Goal: Use online tool/utility: Utilize a website feature to perform a specific function

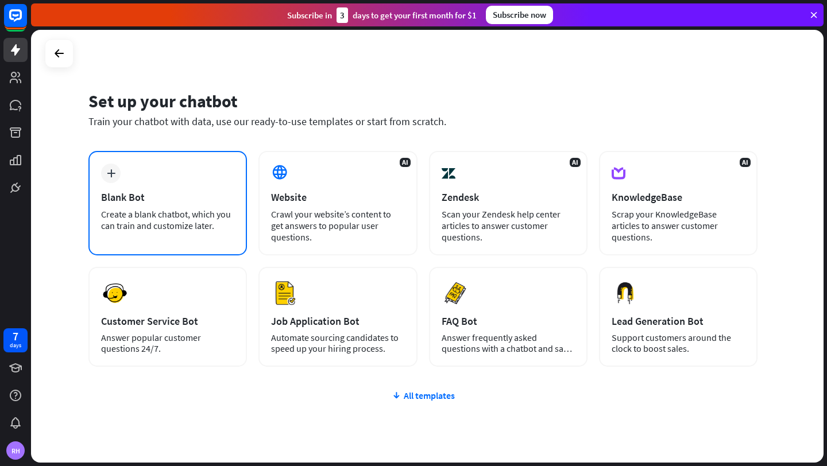
click at [165, 175] on div "plus Blank Bot Create a blank chatbot, which you can train and customize later." at bounding box center [167, 203] width 159 height 105
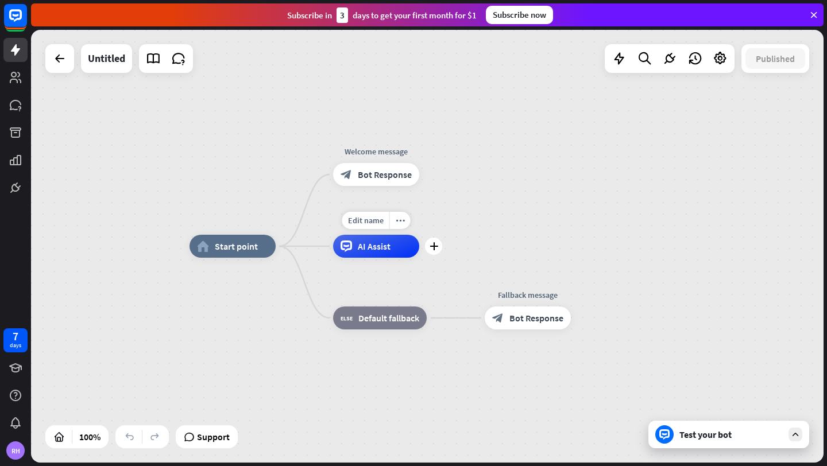
click at [391, 248] on div "AI Assist" at bounding box center [376, 246] width 86 height 23
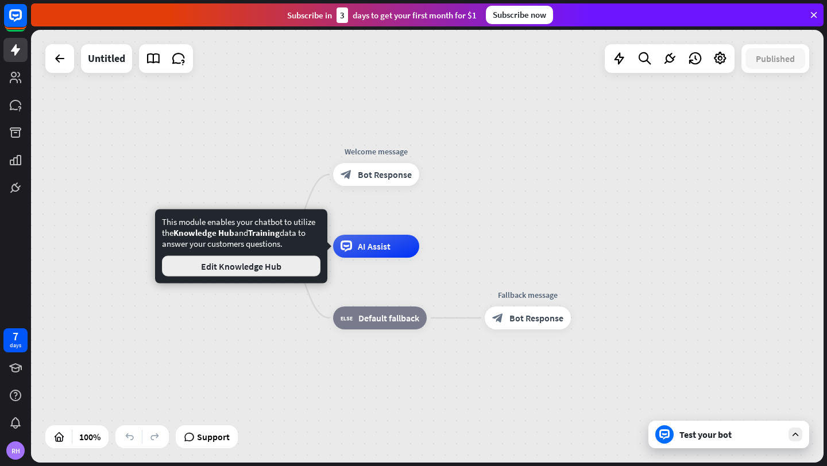
click at [272, 265] on button "Edit Knowledge Hub" at bounding box center [241, 266] width 159 height 21
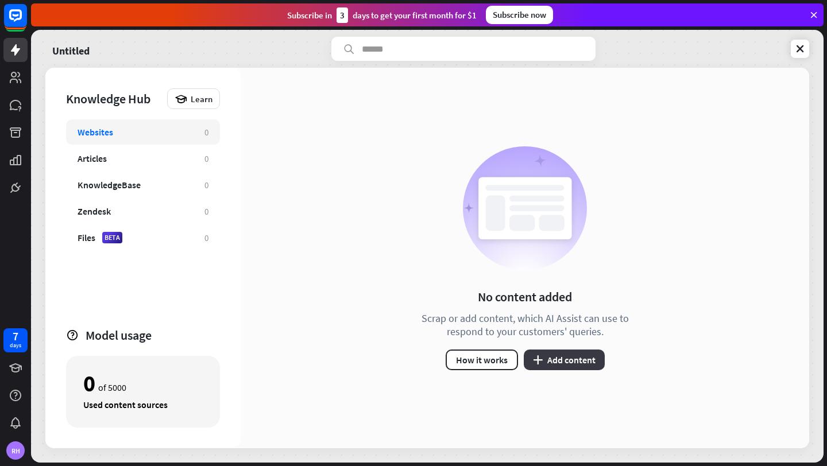
click at [584, 367] on button "plus Add content" at bounding box center [564, 360] width 81 height 21
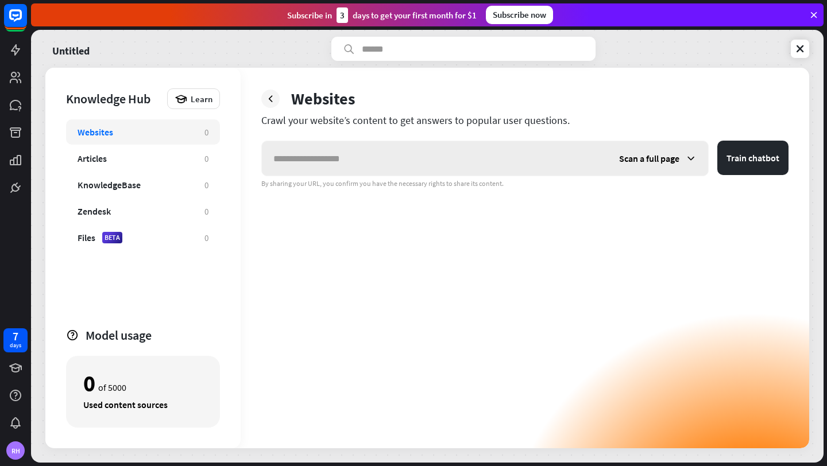
click at [665, 164] on div "Scan a full page" at bounding box center [658, 158] width 101 height 34
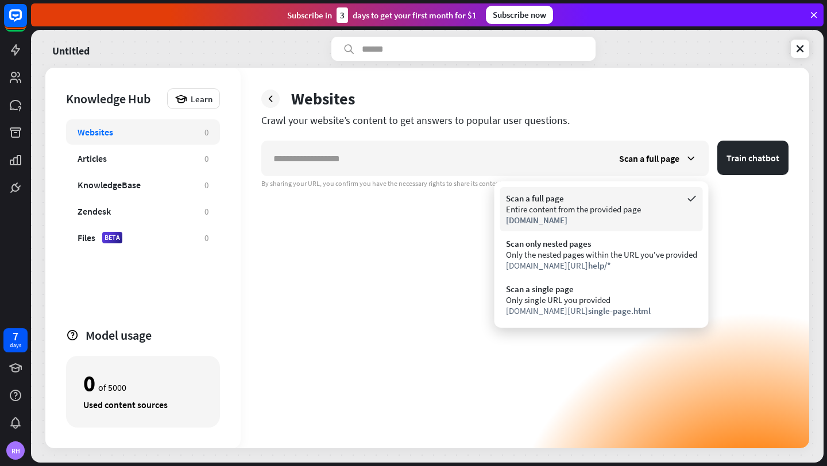
click at [547, 218] on span "[DOMAIN_NAME]" at bounding box center [536, 220] width 61 height 11
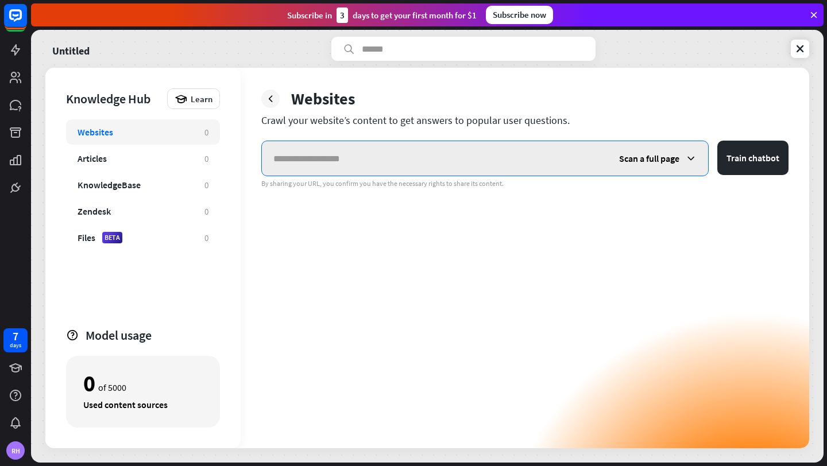
click at [357, 161] on input "text" at bounding box center [435, 158] width 346 height 34
